Goal: Use online tool/utility: Use online tool/utility

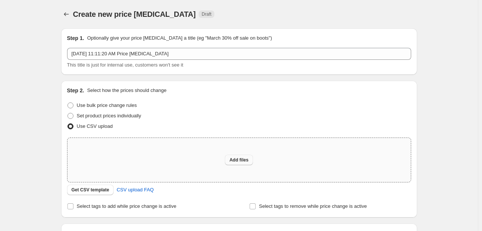
click at [239, 159] on span "Add files" at bounding box center [238, 160] width 19 height 6
type input "C:\fakepath\Slow moving Items - 1000_- Discount [DATE] - Slow moving Items - 10…"
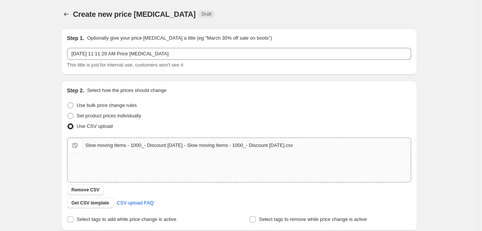
scroll to position [115, 0]
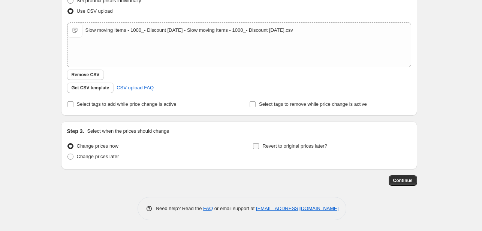
click at [259, 149] on input "Revert to original prices later?" at bounding box center [256, 146] width 6 height 6
checkbox input "true"
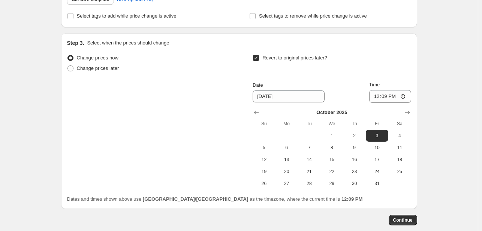
scroll to position [205, 0]
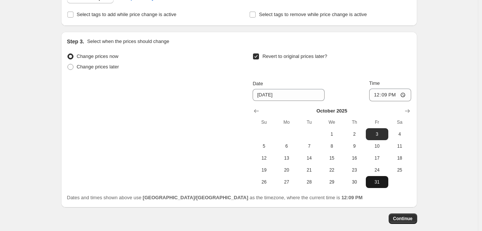
click at [378, 176] on button "31" at bounding box center [376, 182] width 22 height 12
type input "[DATE]"
click at [405, 221] on span "Continue" at bounding box center [402, 219] width 19 height 6
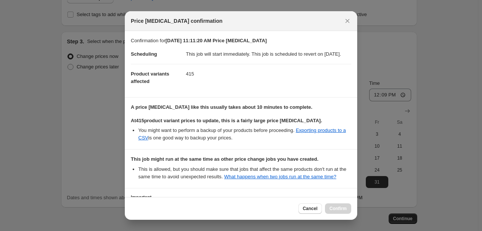
scroll to position [76, 0]
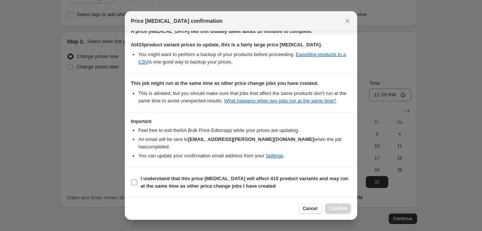
click at [133, 180] on input "I understand that this price [MEDICAL_DATA] will affect 415 product variants an…" at bounding box center [134, 183] width 6 height 6
checkbox input "true"
click at [342, 210] on span "Confirm" at bounding box center [337, 209] width 17 height 6
